Goal: Task Accomplishment & Management: Manage account settings

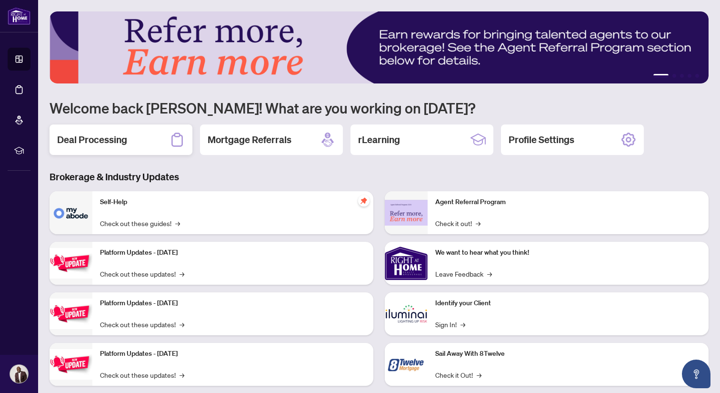
click at [125, 142] on h2 "Deal Processing" at bounding box center [92, 139] width 70 height 13
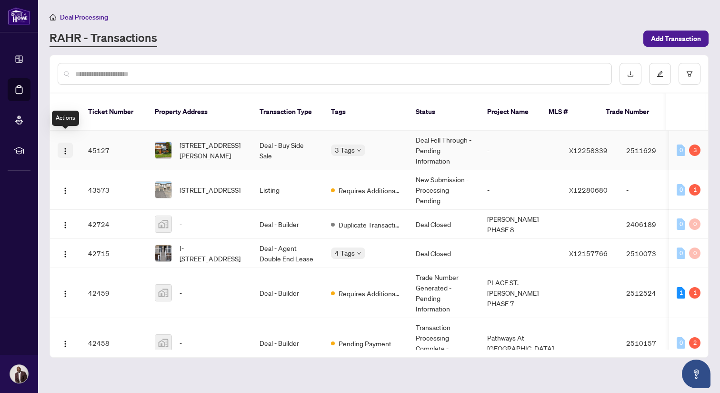
click at [64, 147] on img "button" at bounding box center [65, 151] width 8 height 8
click at [226, 96] on th "Property Address" at bounding box center [199, 111] width 105 height 37
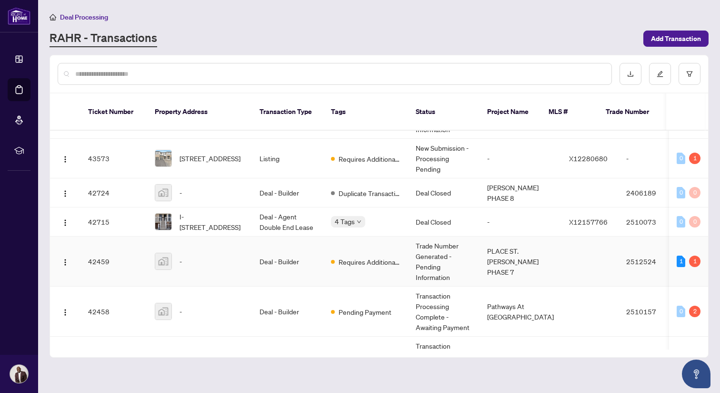
scroll to position [36, 0]
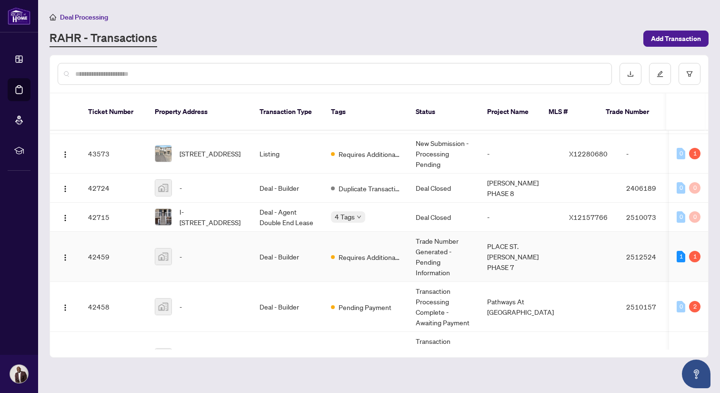
click at [310, 245] on td "Deal - Builder" at bounding box center [287, 257] width 71 height 50
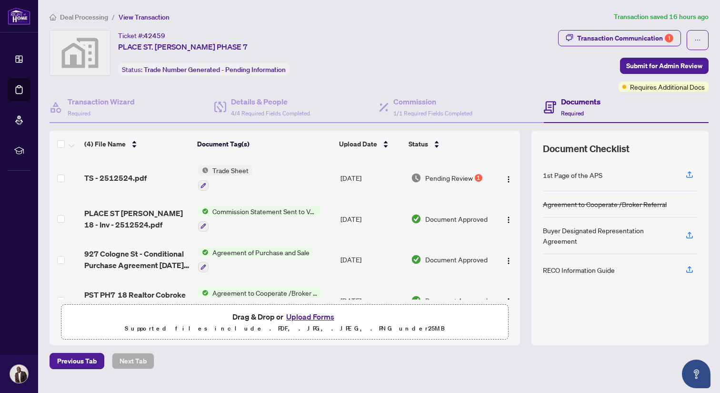
click at [136, 178] on span "TS - 2512524.pdf" at bounding box center [115, 177] width 62 height 11
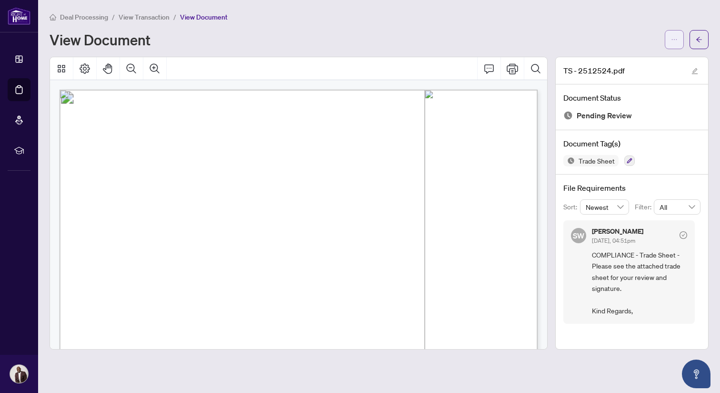
click at [676, 37] on icon "ellipsis" at bounding box center [674, 39] width 7 height 7
click at [627, 60] on span "Download" at bounding box center [640, 60] width 72 height 10
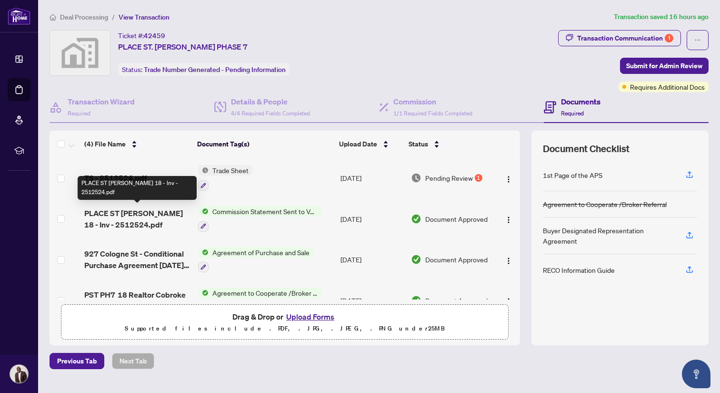
scroll to position [23, 0]
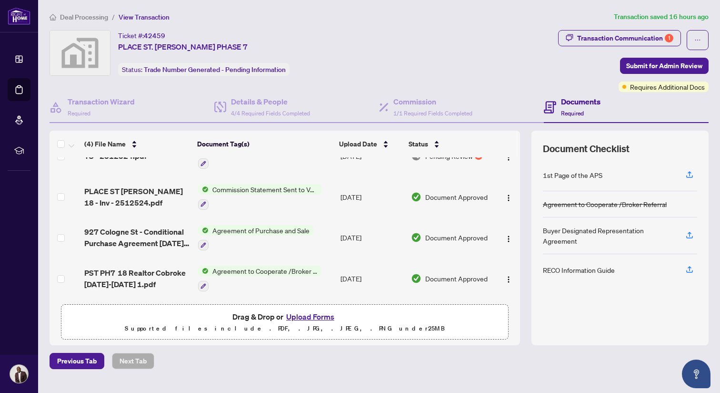
click at [317, 316] on button "Upload Forms" at bounding box center [311, 316] width 54 height 12
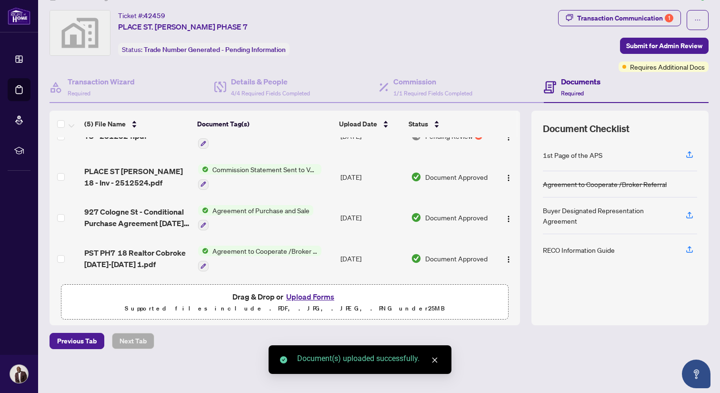
scroll to position [0, 0]
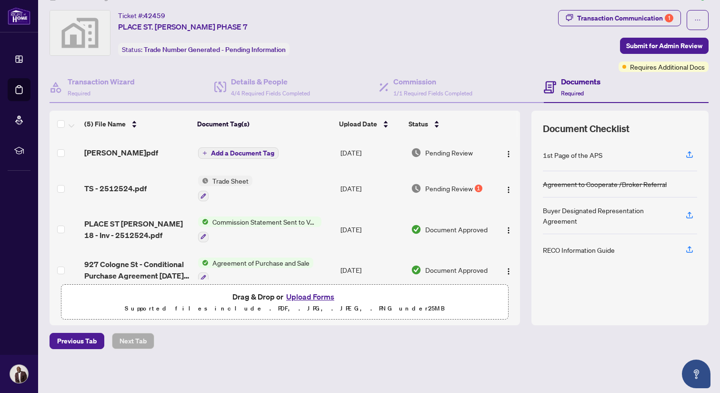
click at [238, 152] on span "Add a Document Tag" at bounding box center [242, 153] width 63 height 7
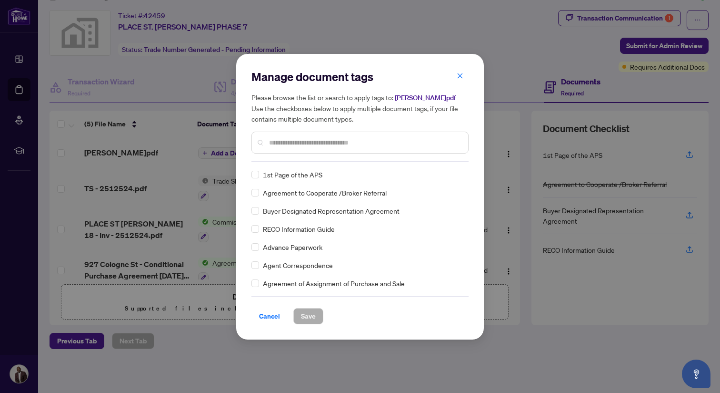
click at [302, 148] on div at bounding box center [360, 143] width 217 height 22
click at [306, 142] on input "text" at bounding box center [365, 142] width 192 height 10
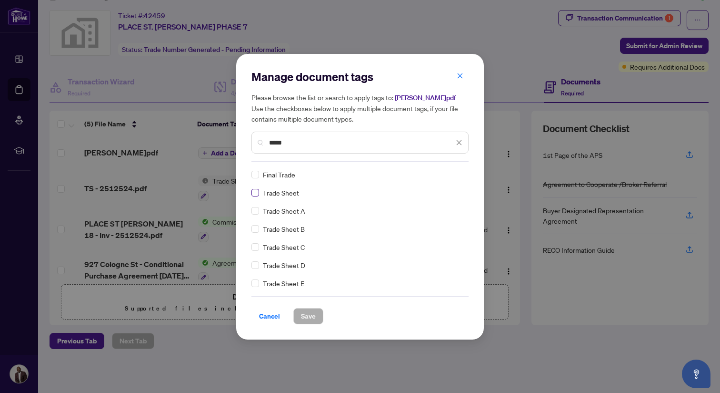
type input "*****"
click at [302, 309] on span "Save" at bounding box center [308, 315] width 15 height 15
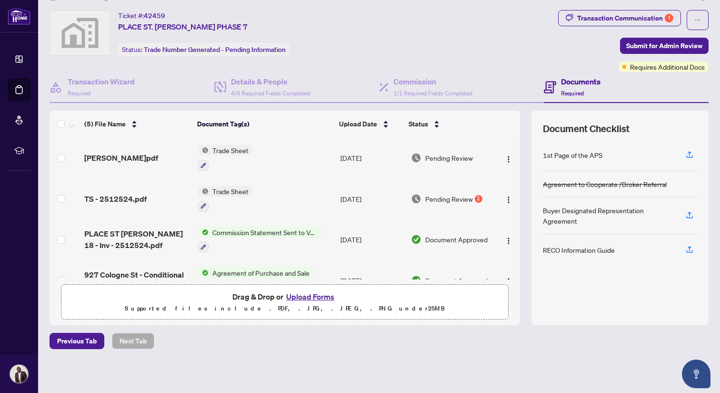
click at [465, 197] on span "Pending Review" at bounding box center [449, 198] width 48 height 10
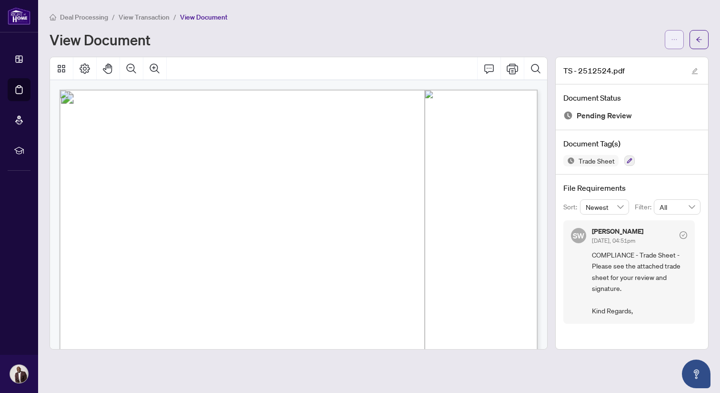
click at [678, 45] on span "button" at bounding box center [674, 39] width 7 height 15
click at [628, 109] on span "Archive" at bounding box center [640, 106] width 72 height 10
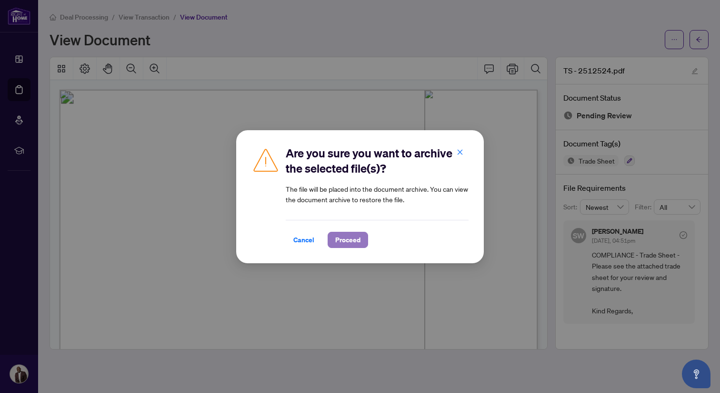
click at [347, 239] on span "Proceed" at bounding box center [347, 239] width 25 height 15
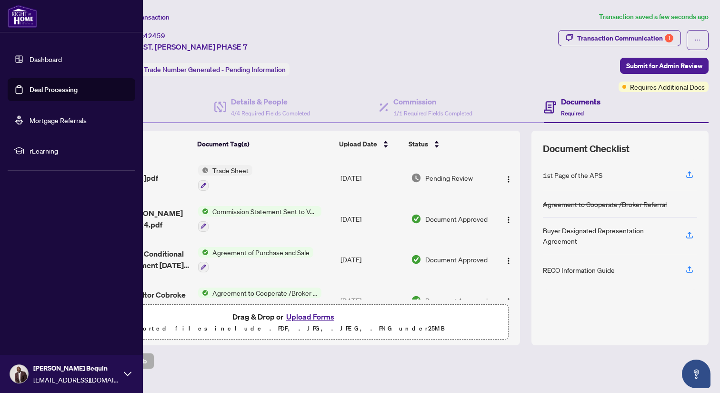
click at [45, 85] on link "Deal Processing" at bounding box center [54, 89] width 48 height 9
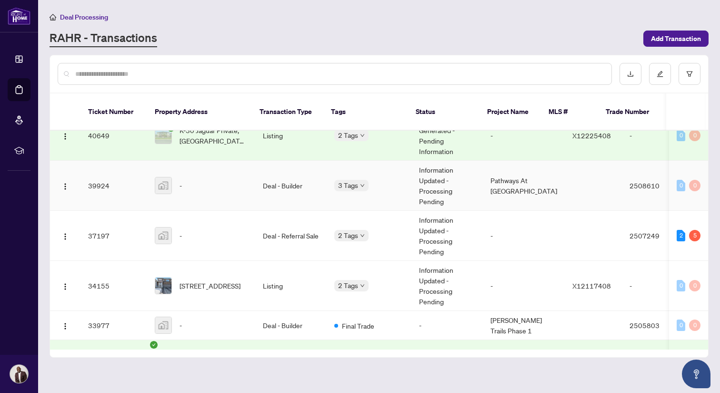
scroll to position [660, 0]
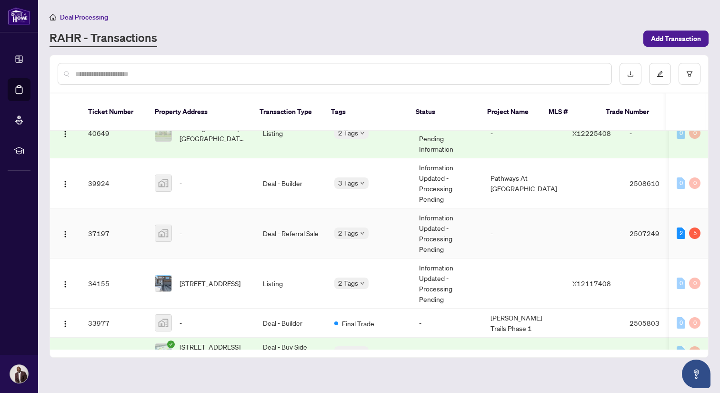
click at [285, 226] on td "Deal - Referral Sale" at bounding box center [290, 233] width 71 height 50
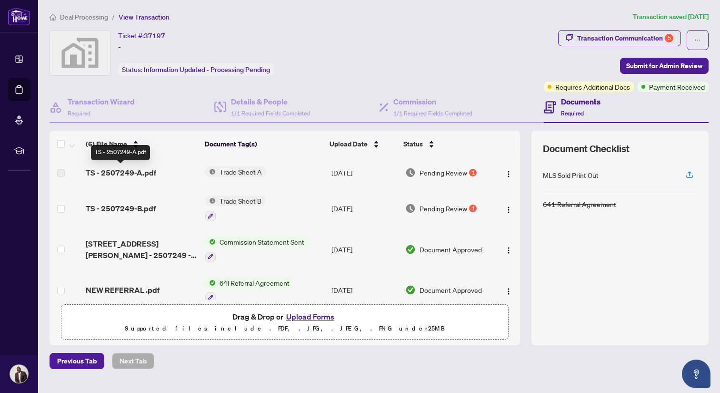
click at [142, 173] on span "TS - 2507249-A.pdf" at bounding box center [121, 172] width 71 height 11
click at [508, 172] on img "button" at bounding box center [509, 174] width 8 height 8
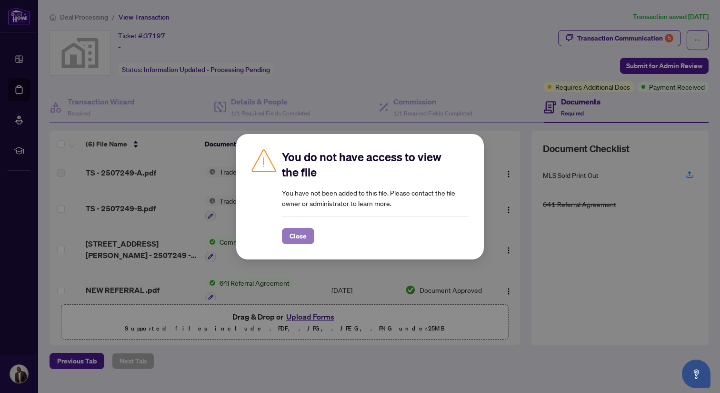
click at [299, 238] on span "Close" at bounding box center [298, 235] width 17 height 15
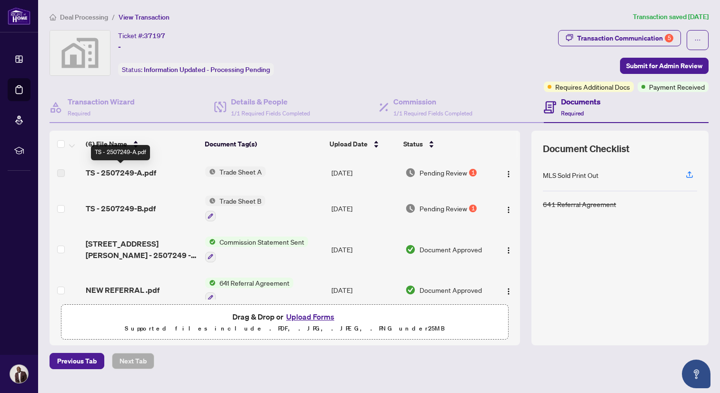
click at [102, 174] on span "TS - 2507249-A.pdf" at bounding box center [121, 172] width 71 height 11
click at [507, 173] on img "button" at bounding box center [509, 174] width 8 height 8
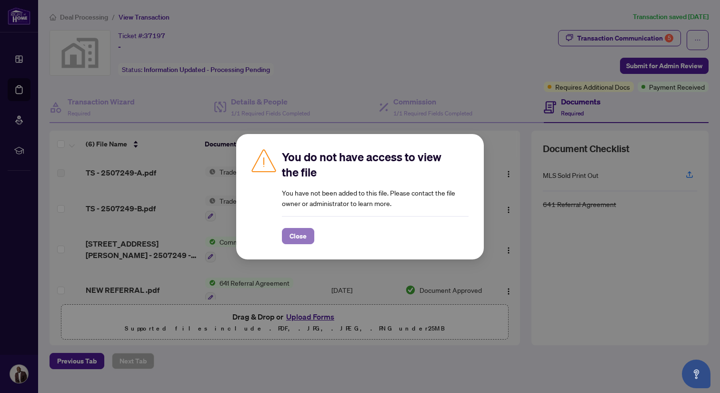
click at [303, 240] on span "Close" at bounding box center [298, 235] width 17 height 15
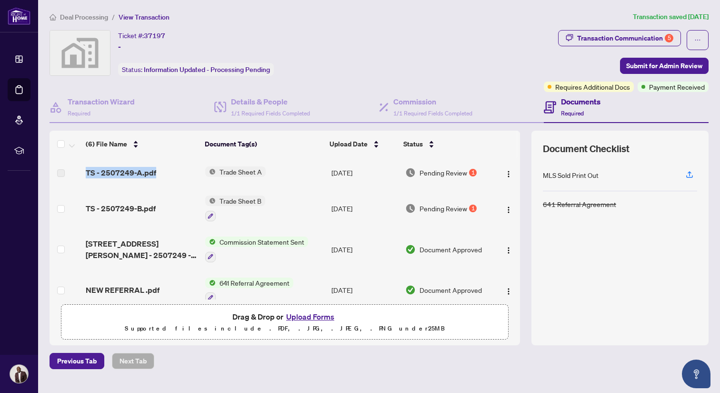
drag, startPoint x: 154, startPoint y: 172, endPoint x: 93, endPoint y: 164, distance: 61.0
click at [93, 164] on td "TS - 2507249-A.pdf" at bounding box center [142, 172] width 120 height 30
copy span "TS - 2507249-A.pdf"
